Goal: Information Seeking & Learning: Learn about a topic

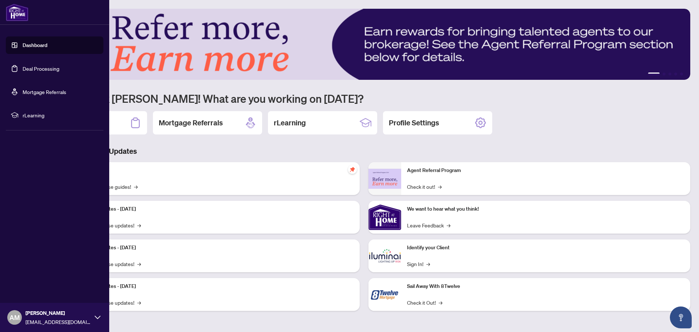
click at [33, 70] on link "Deal Processing" at bounding box center [41, 68] width 37 height 7
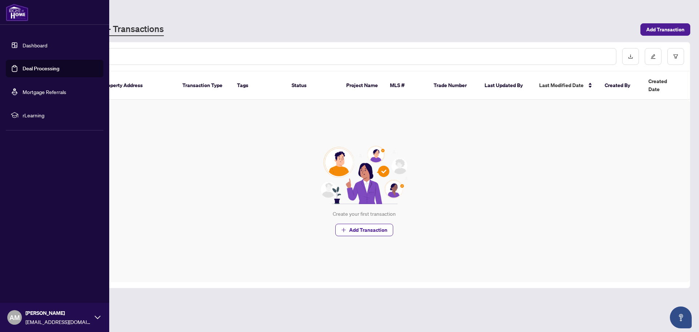
click at [23, 116] on span "rLearning" at bounding box center [61, 115] width 76 height 8
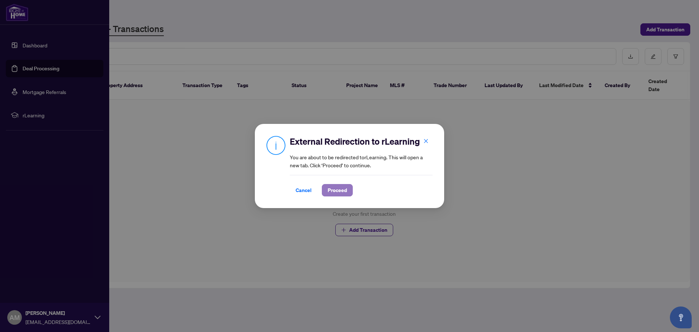
click at [332, 191] on span "Proceed" at bounding box center [337, 190] width 19 height 12
